Goal: Find specific page/section: Find specific page/section

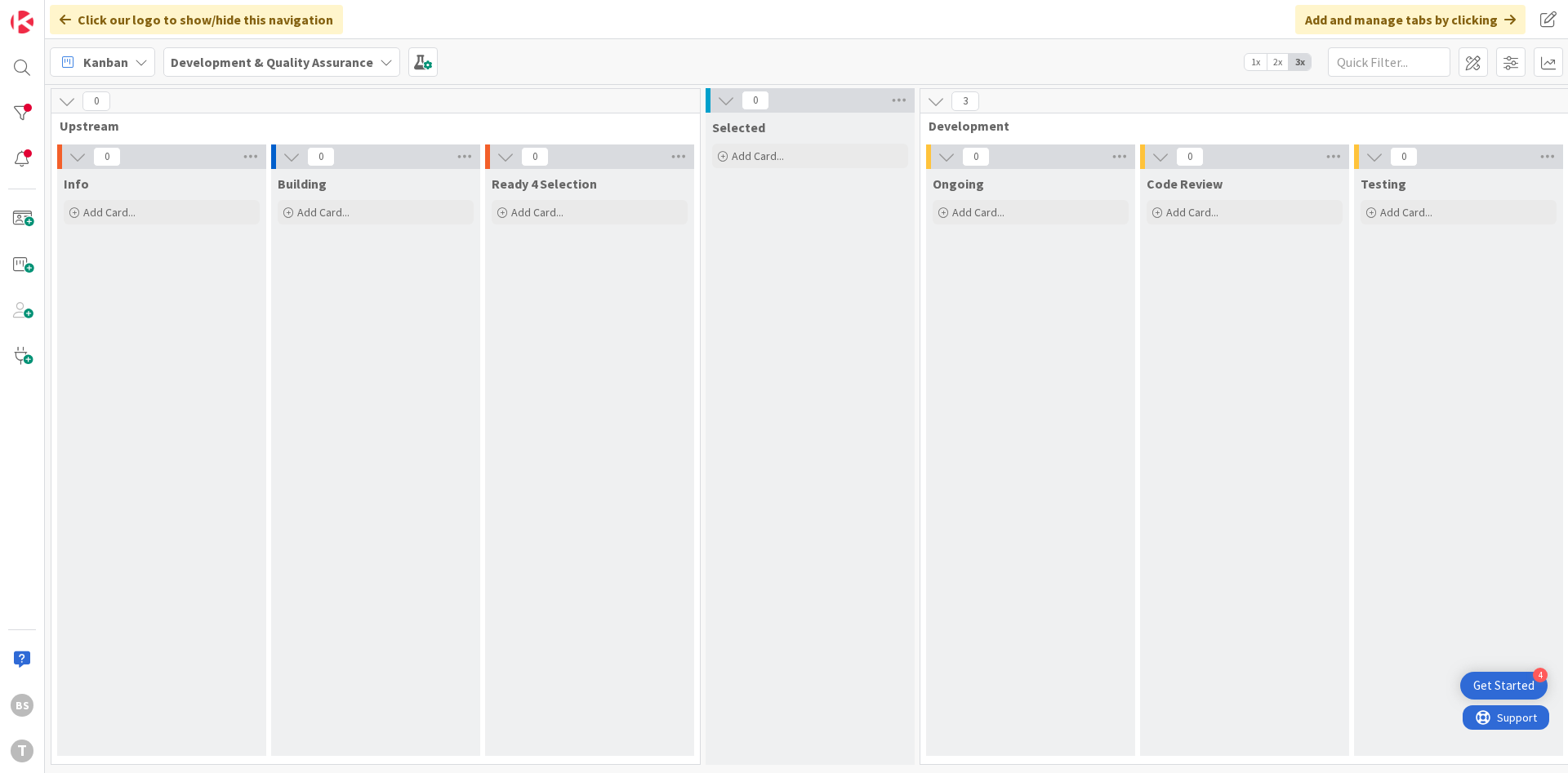
scroll to position [0, 308]
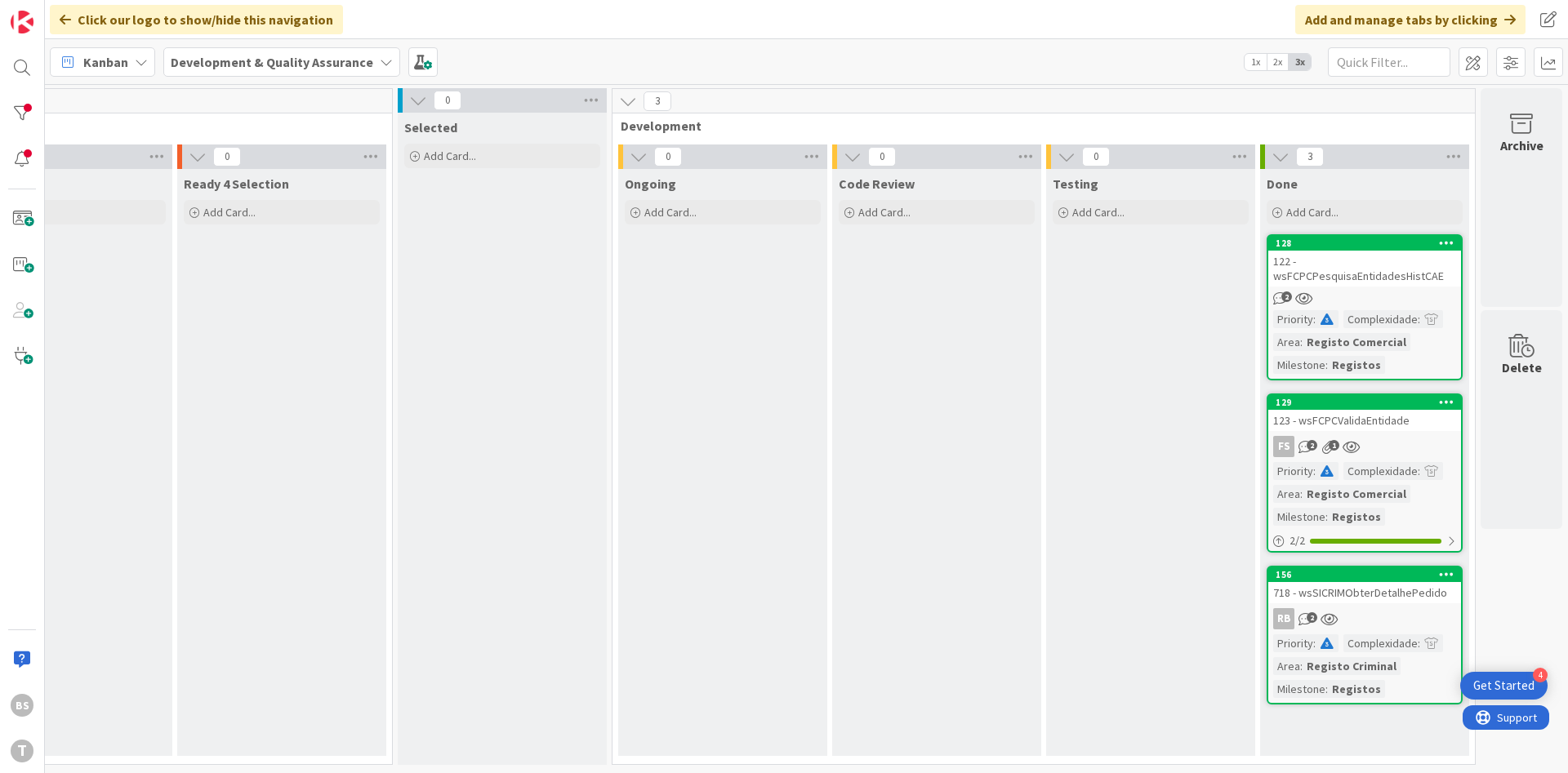
click at [1378, 425] on div "123 - wsFCPCValidaEntidade" at bounding box center [1364, 421] width 193 height 21
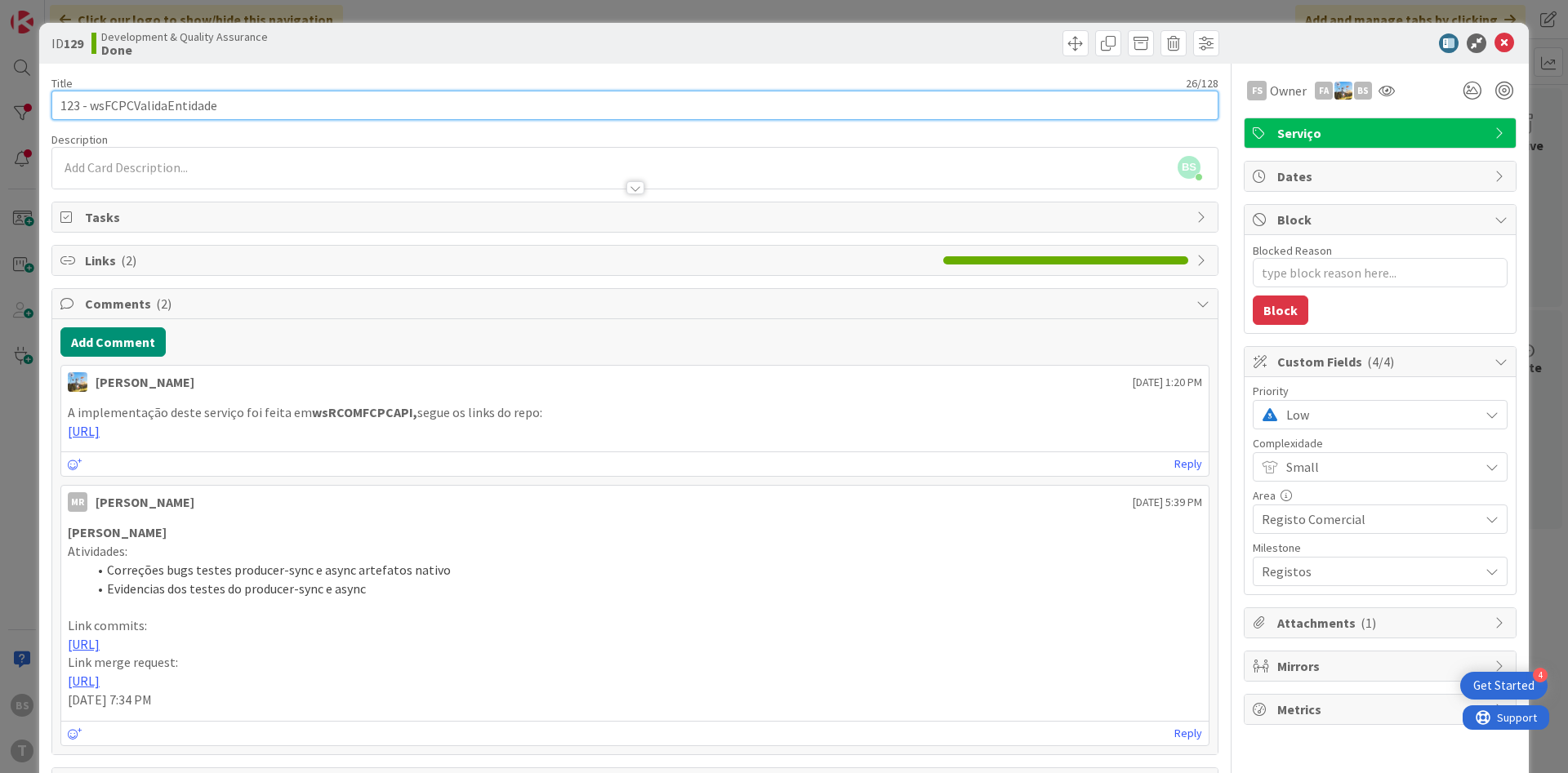
click at [172, 107] on input "123 - wsFCPCValidaEntidade" at bounding box center [634, 106] width 1167 height 30
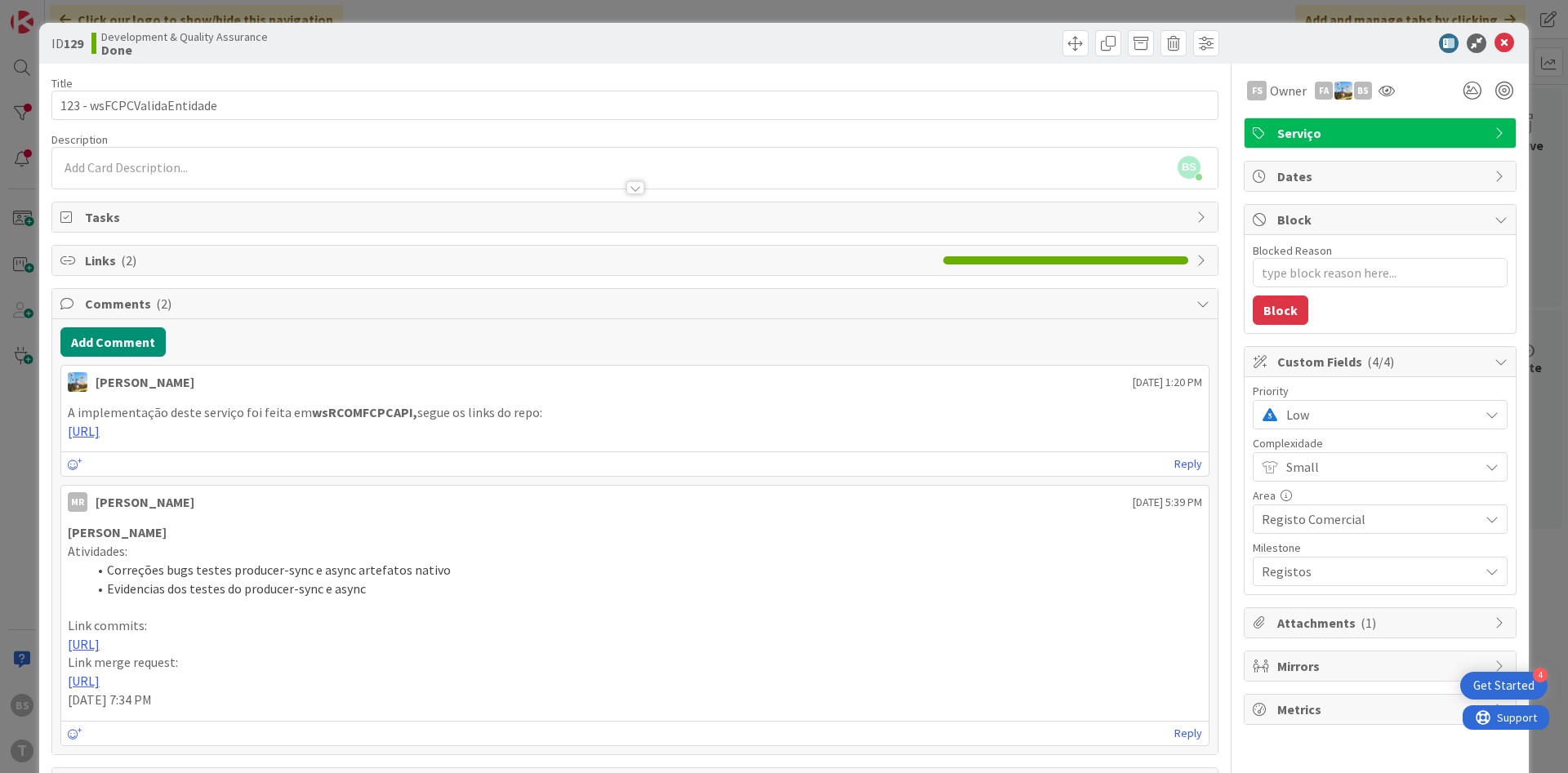
click at [1341, 405] on span "Low" at bounding box center [1378, 415] width 184 height 23
click at [1317, 497] on link "Critical" at bounding box center [1380, 484] width 251 height 30
click at [1312, 424] on span "Critical" at bounding box center [1378, 415] width 184 height 23
click at [1308, 517] on span "High" at bounding box center [1403, 513] width 189 height 25
click at [1506, 46] on icon at bounding box center [1504, 43] width 20 height 20
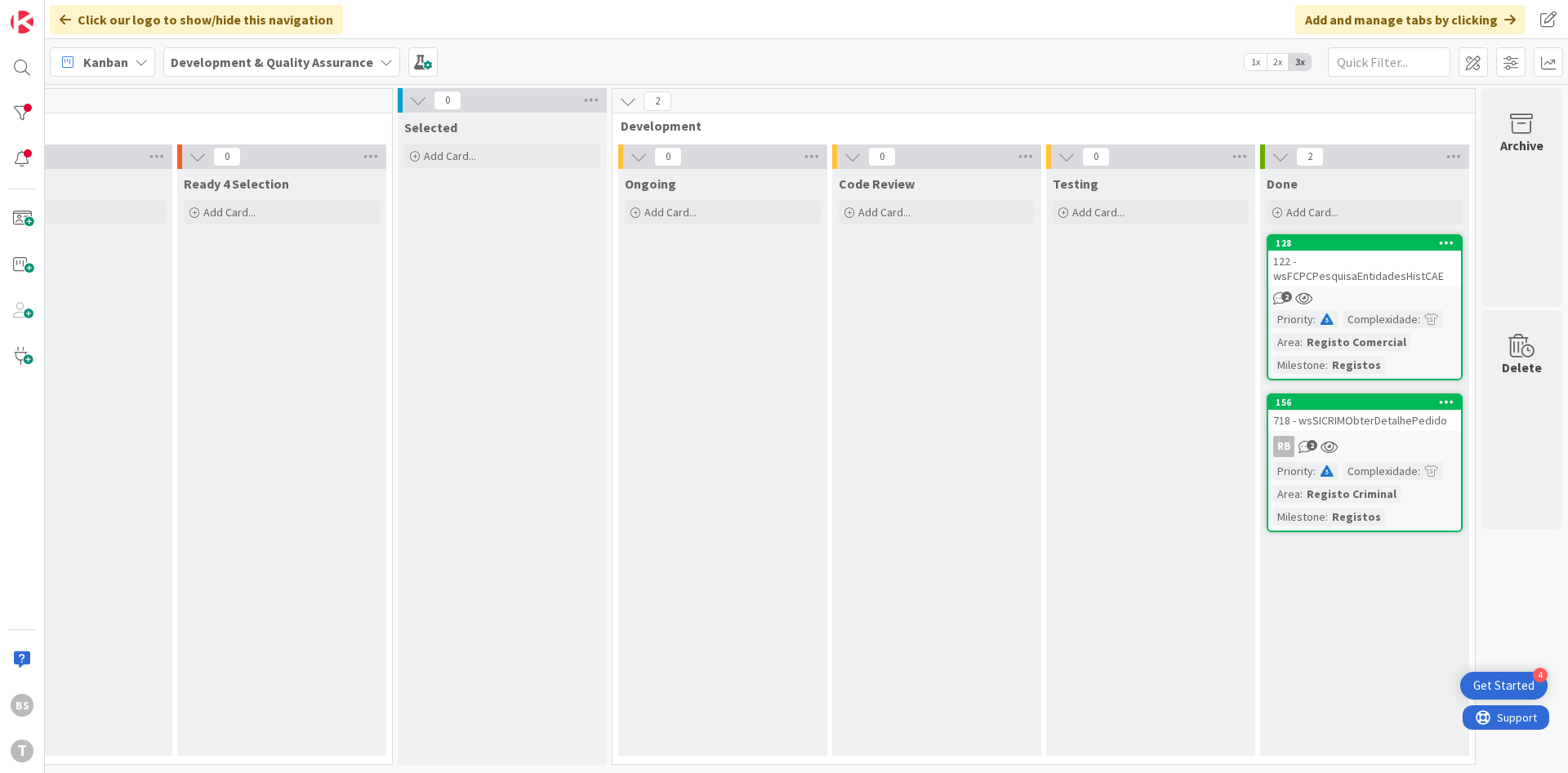
click at [1401, 421] on div "718 - wsSICRIMObterDetalhePedido" at bounding box center [1364, 421] width 193 height 21
click at [1399, 421] on div "718 - wsSICRIMObterDetalhePedido" at bounding box center [1364, 421] width 193 height 21
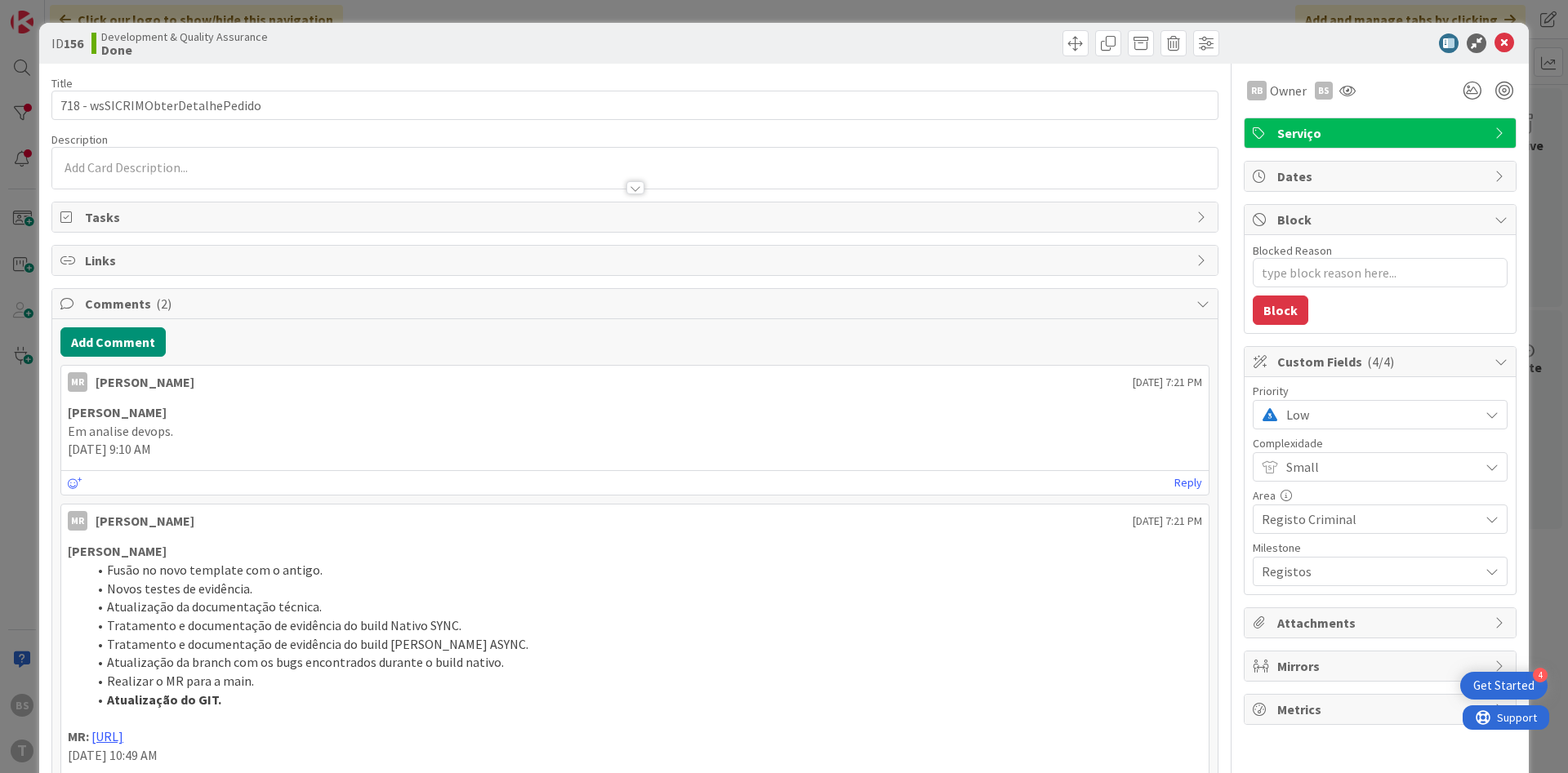
type textarea "x"
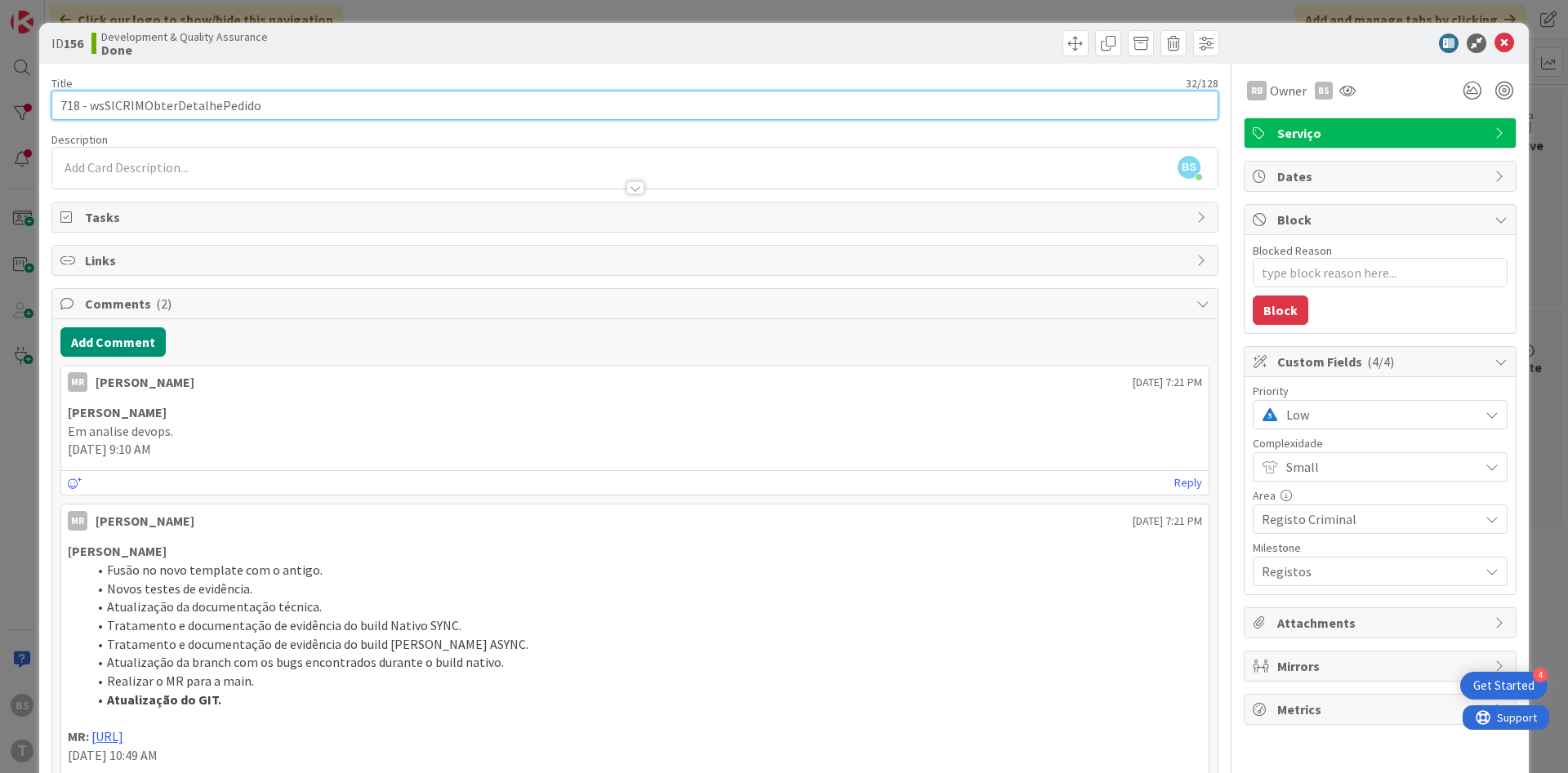
click at [208, 112] on input "718 - wsSICRIMObterDetalhePedido" at bounding box center [634, 106] width 1167 height 30
